Goal: Information Seeking & Learning: Understand process/instructions

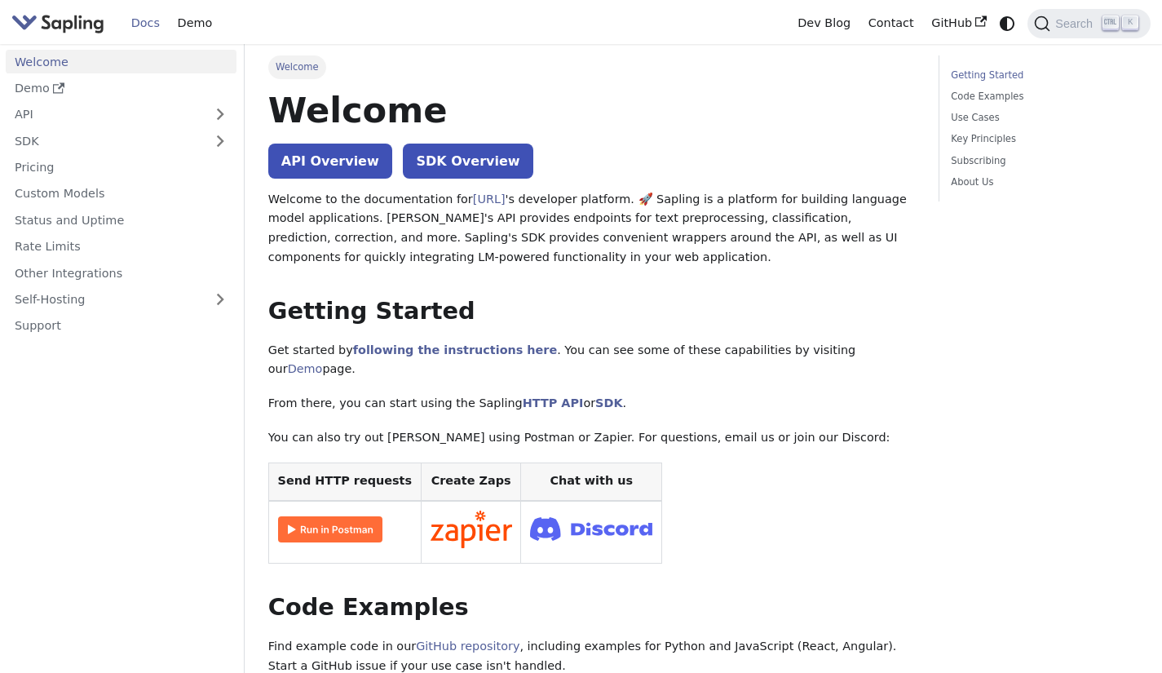
click at [135, 124] on link "API" at bounding box center [105, 115] width 198 height 24
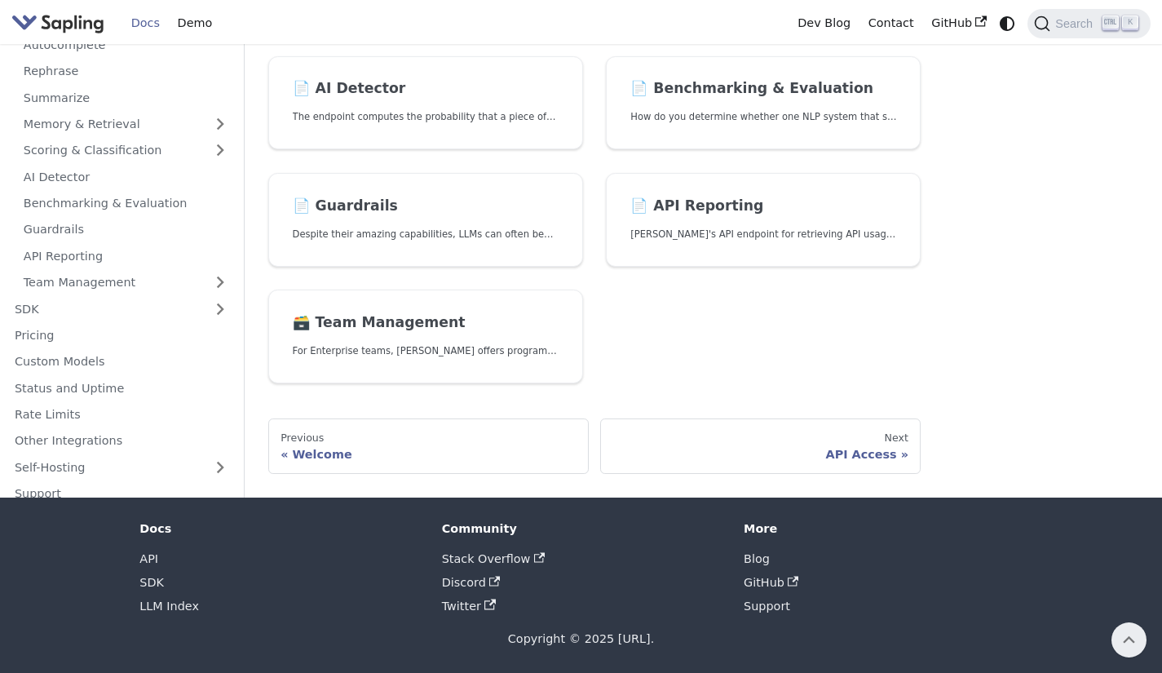
scroll to position [197, 0]
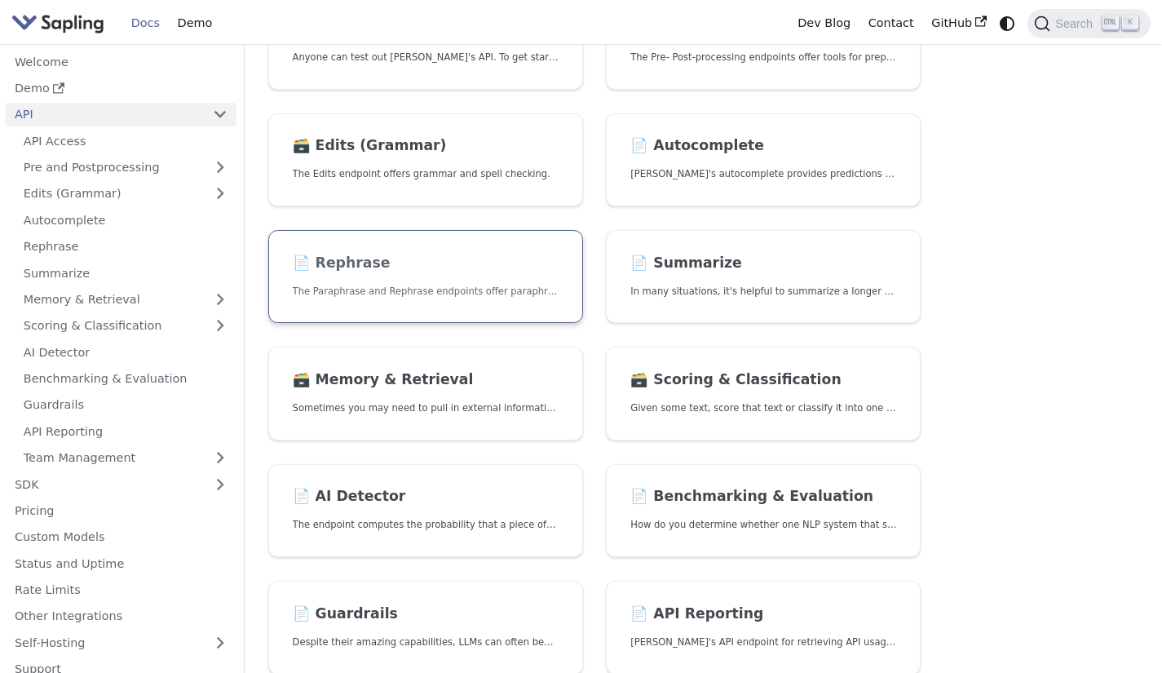
click at [455, 277] on link "📄️ Rephrase The Paraphrase and Rephrase endpoints offer paraphrasing for partic…" at bounding box center [425, 277] width 315 height 94
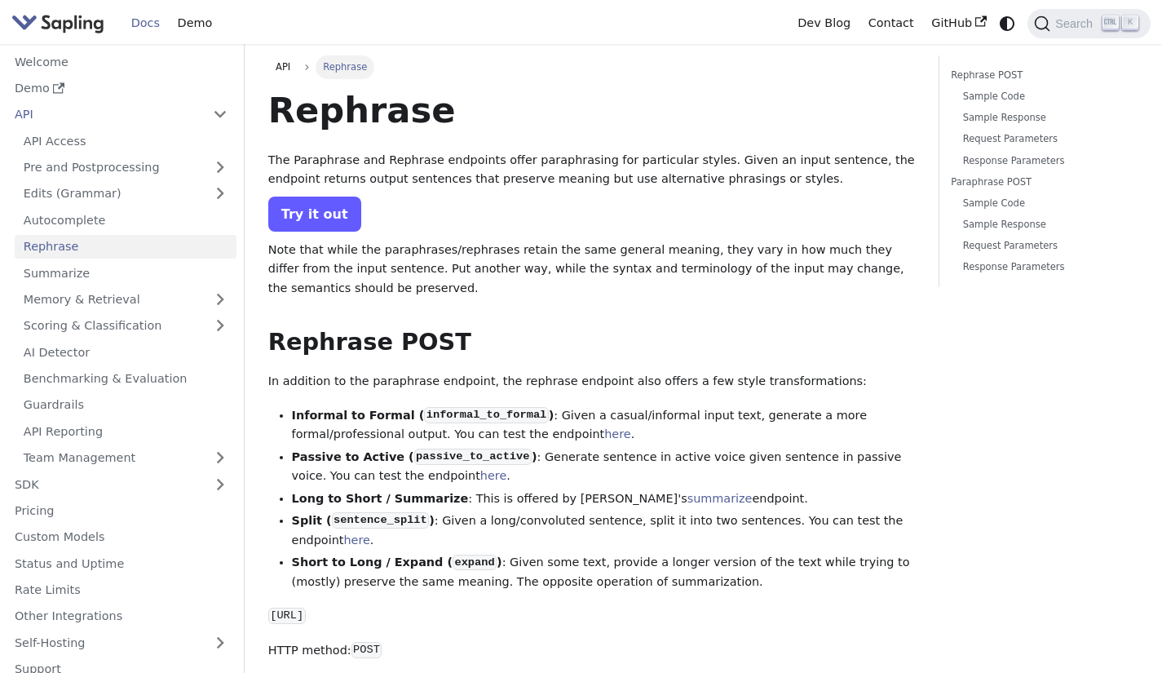
click at [332, 220] on link "Try it out" at bounding box center [314, 213] width 93 height 35
